Goal: Transaction & Acquisition: Purchase product/service

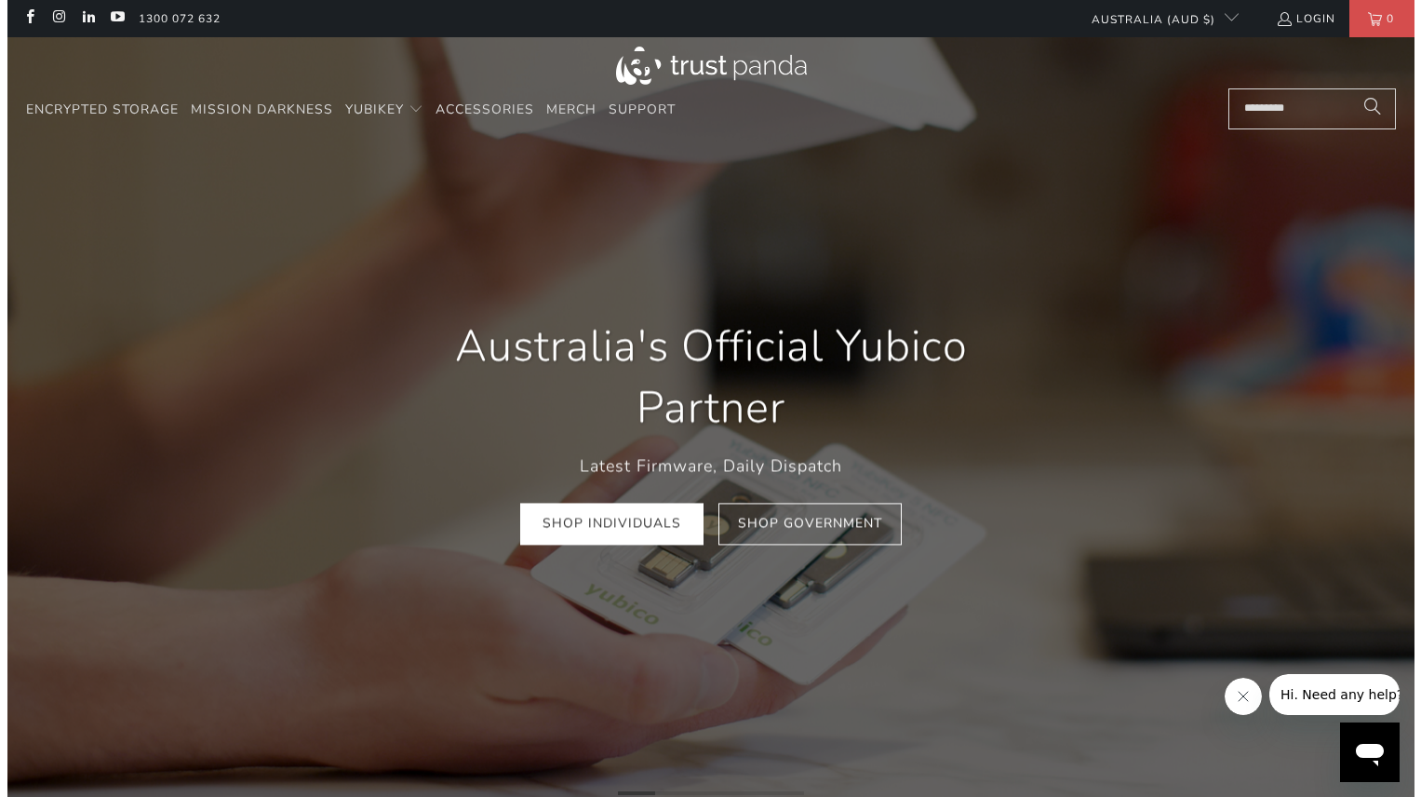
scroll to position [0, 266]
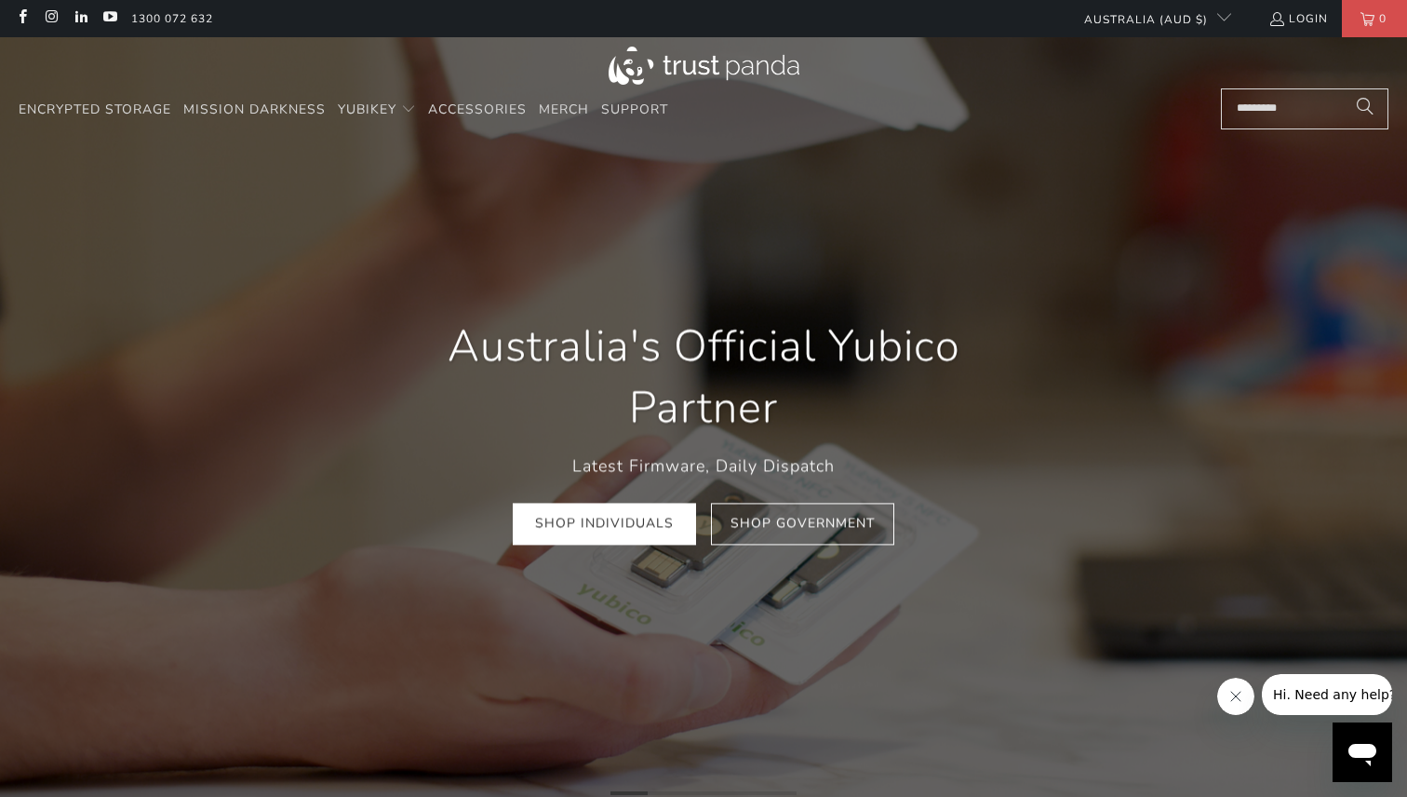
click at [1288, 122] on input "Search..." at bounding box center [1304, 108] width 167 height 41
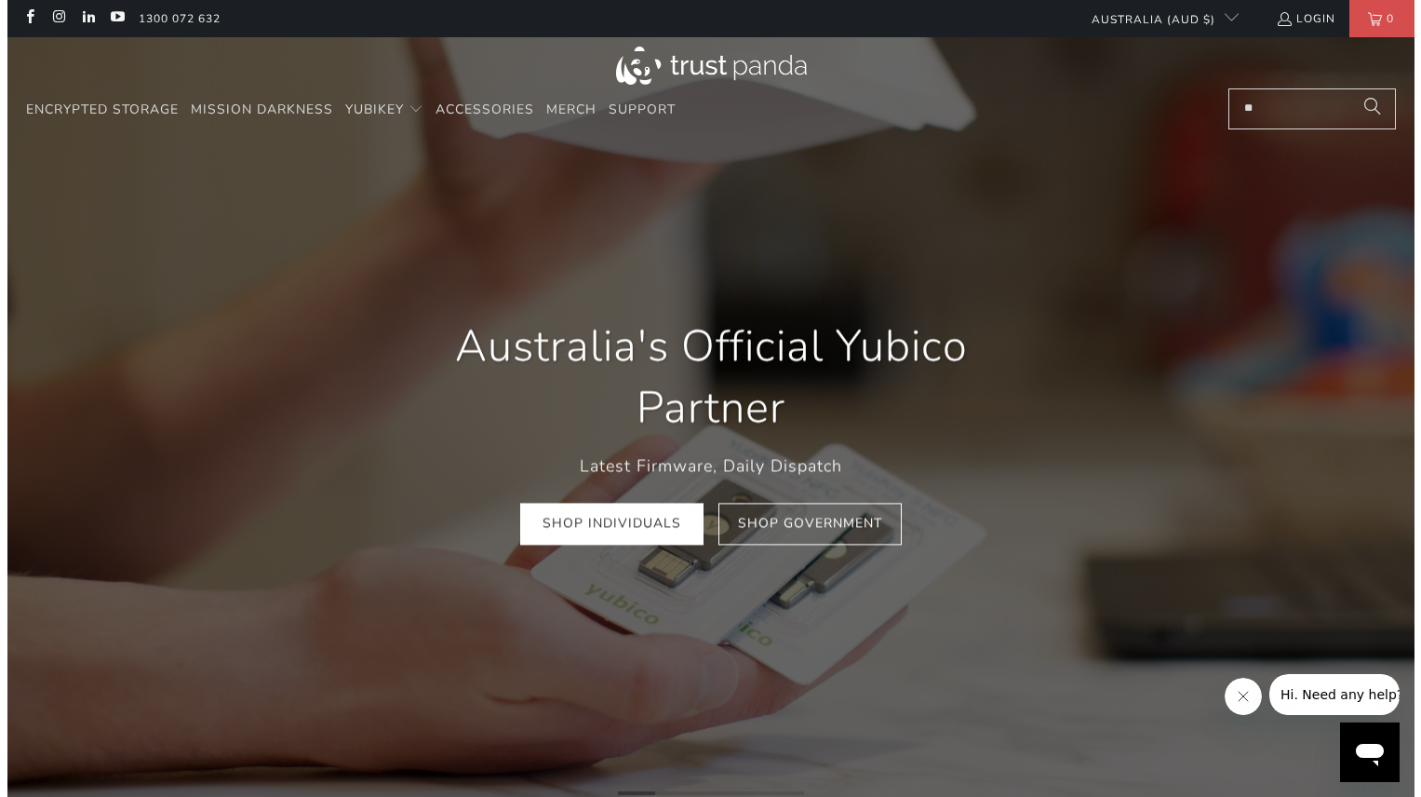
scroll to position [0, 269]
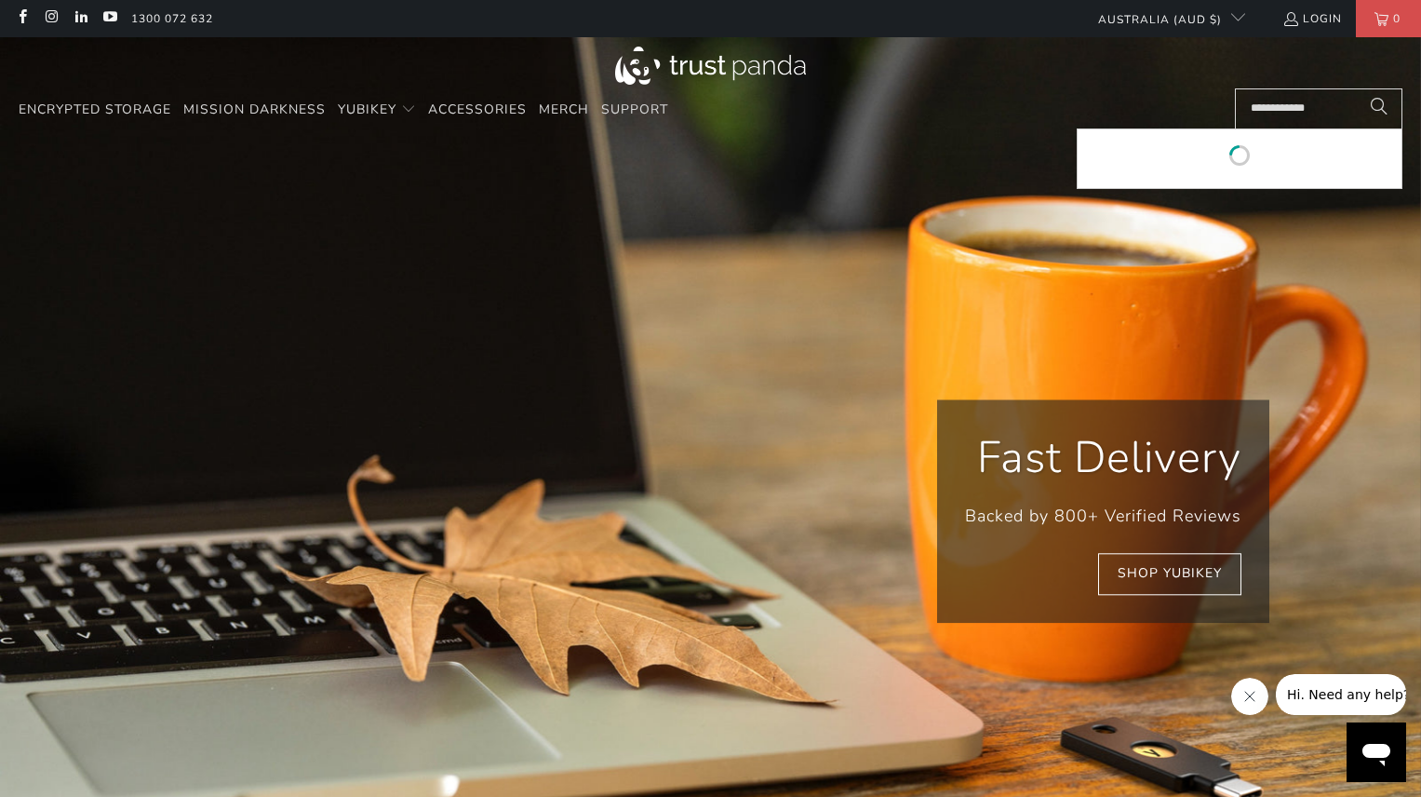
type input "**********"
click at [1356, 88] on button "Search" at bounding box center [1379, 108] width 47 height 41
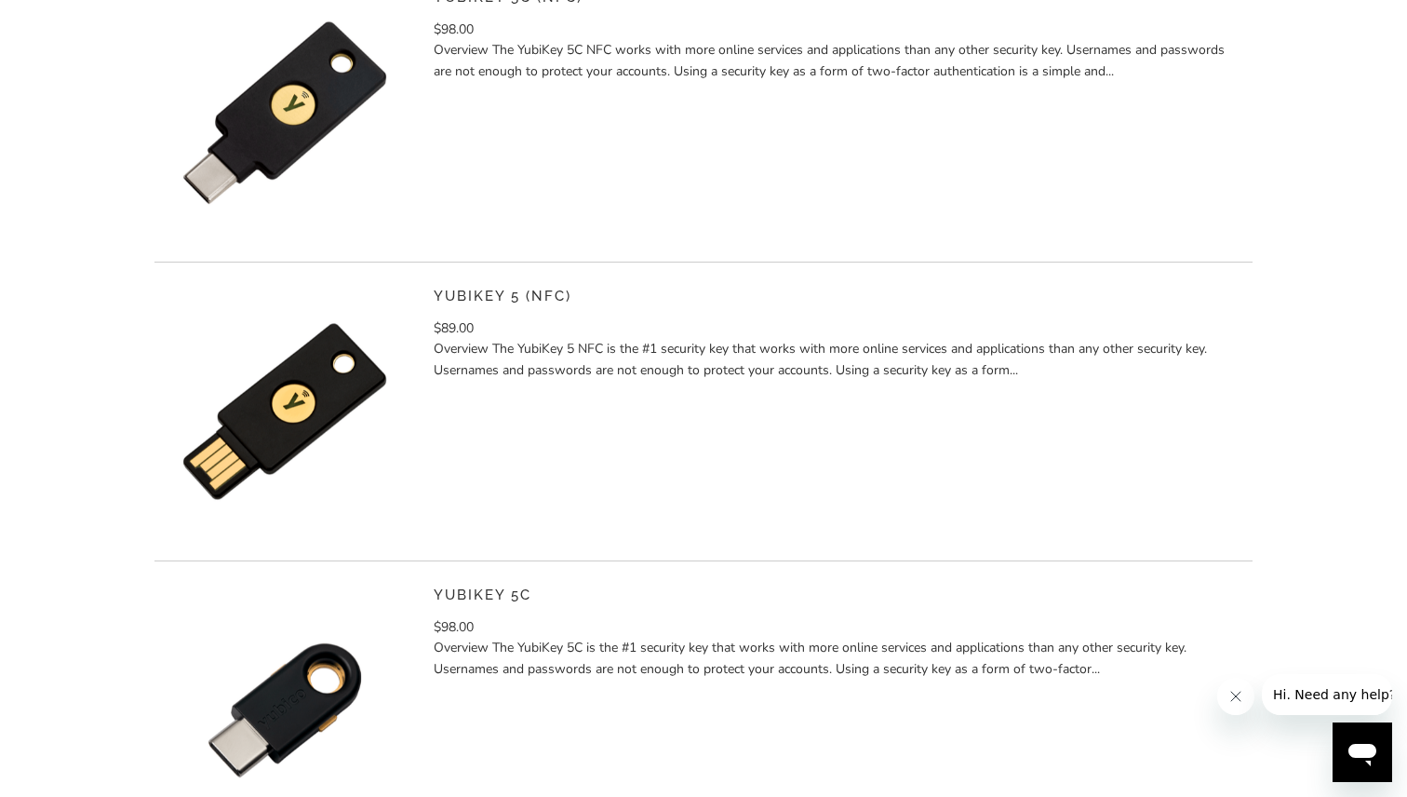
scroll to position [558, 0]
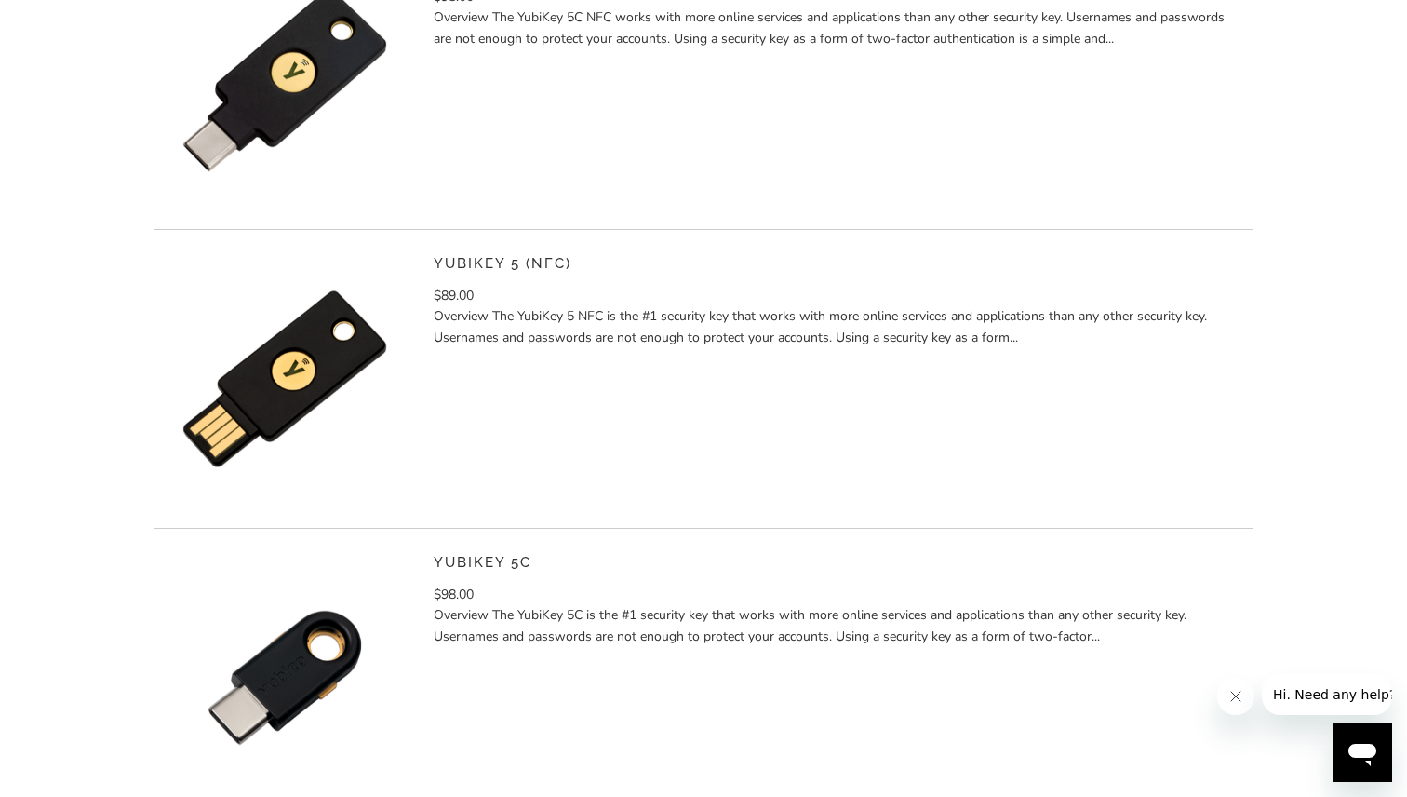
click at [361, 346] on img at bounding box center [284, 378] width 261 height 261
